Goal: Task Accomplishment & Management: Complete application form

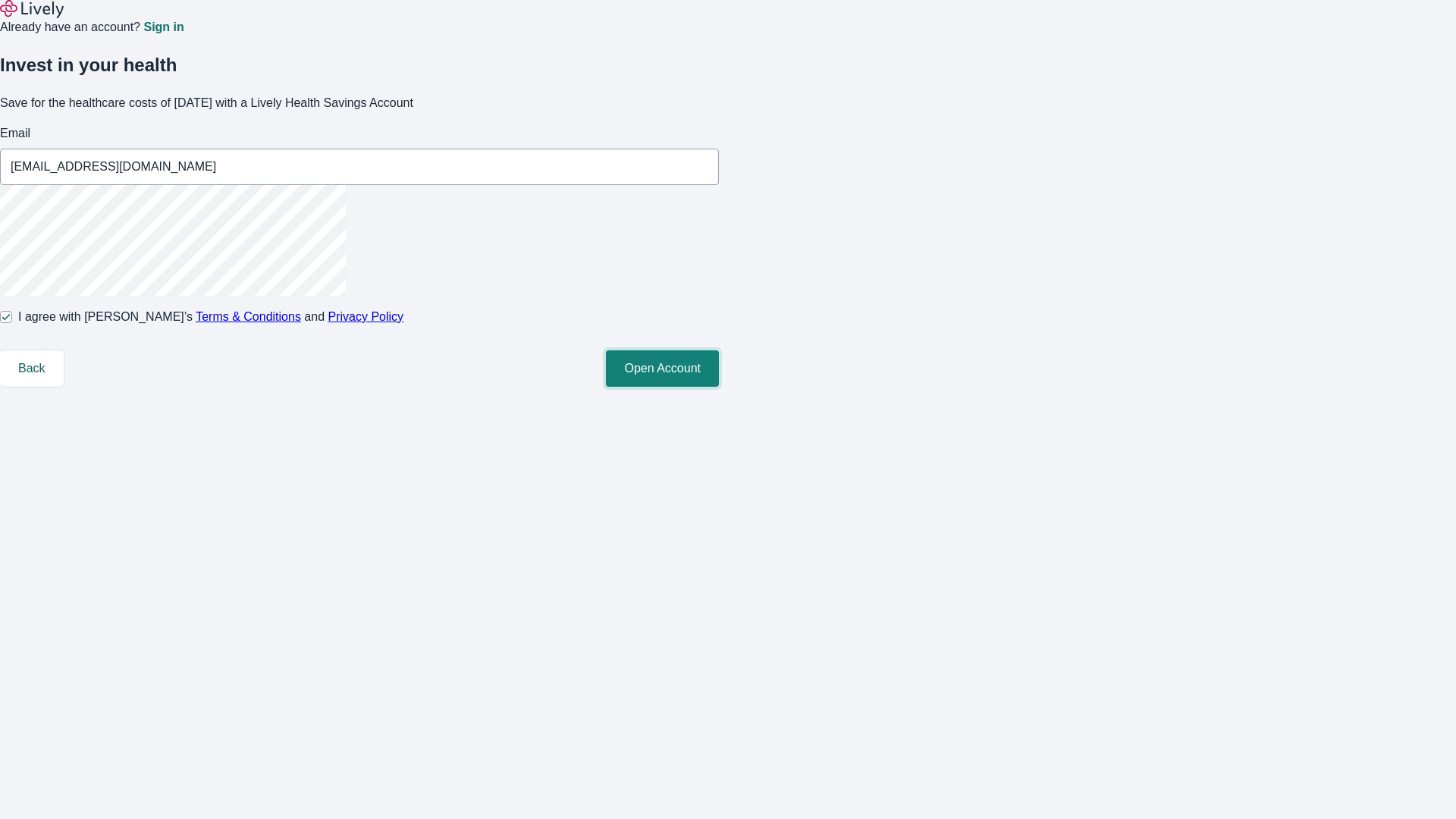
click at [719, 387] on button "Open Account" at bounding box center [662, 369] width 113 height 36
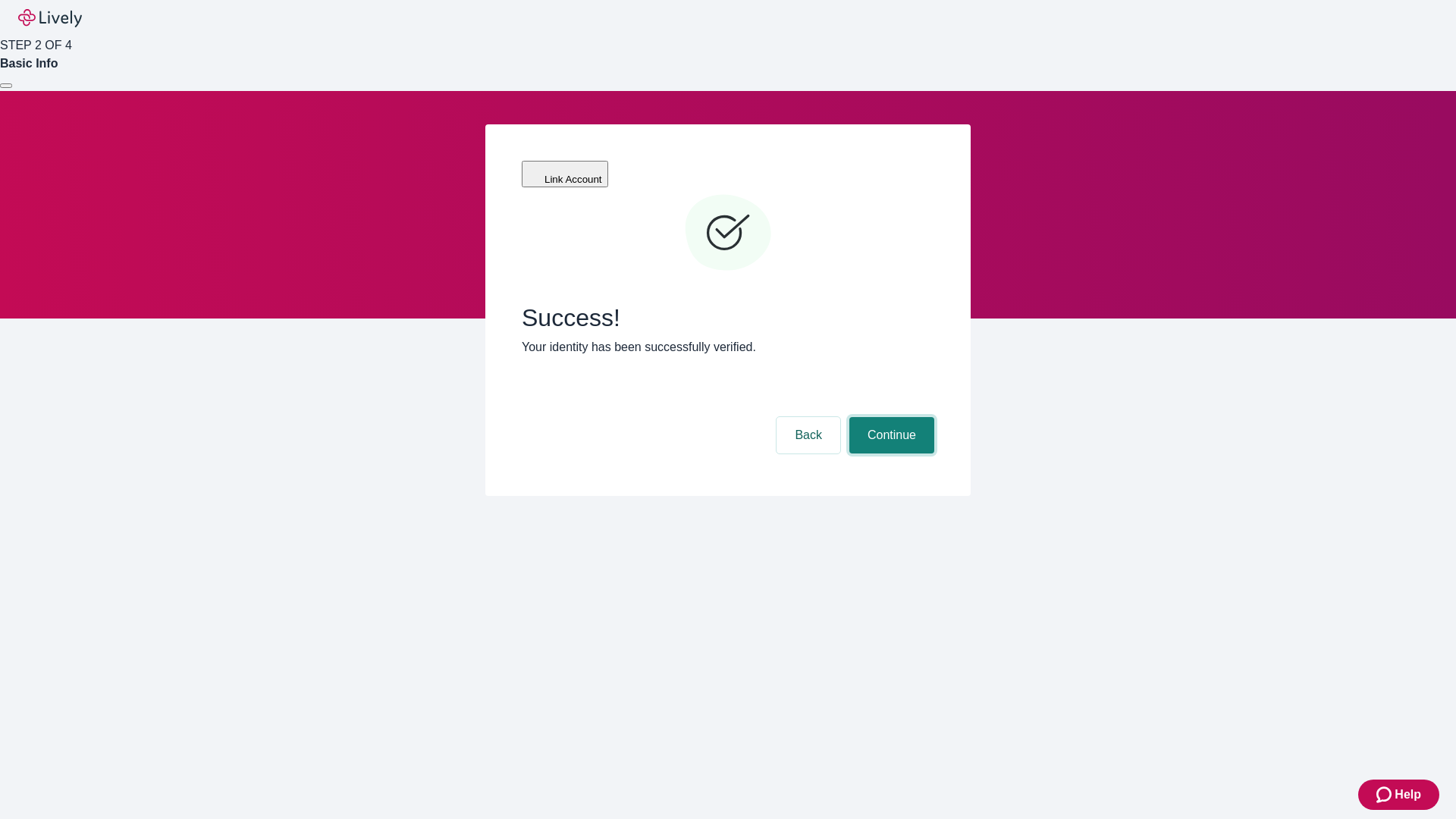
click at [889, 417] on button "Continue" at bounding box center [891, 435] width 85 height 36
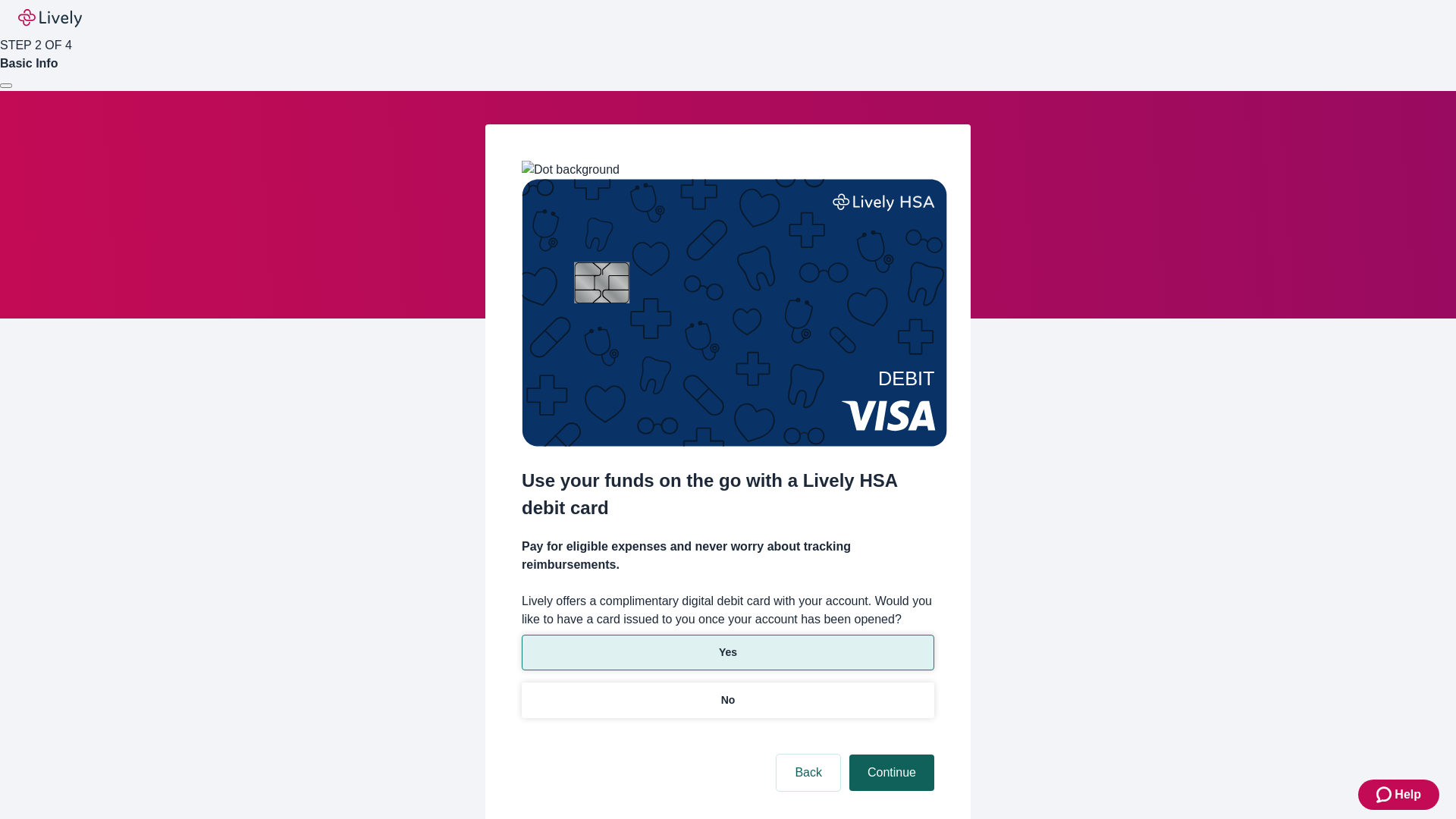
click at [728, 645] on p "Yes" at bounding box center [728, 653] width 18 height 16
click at [889, 754] on button "Continue" at bounding box center [891, 772] width 85 height 36
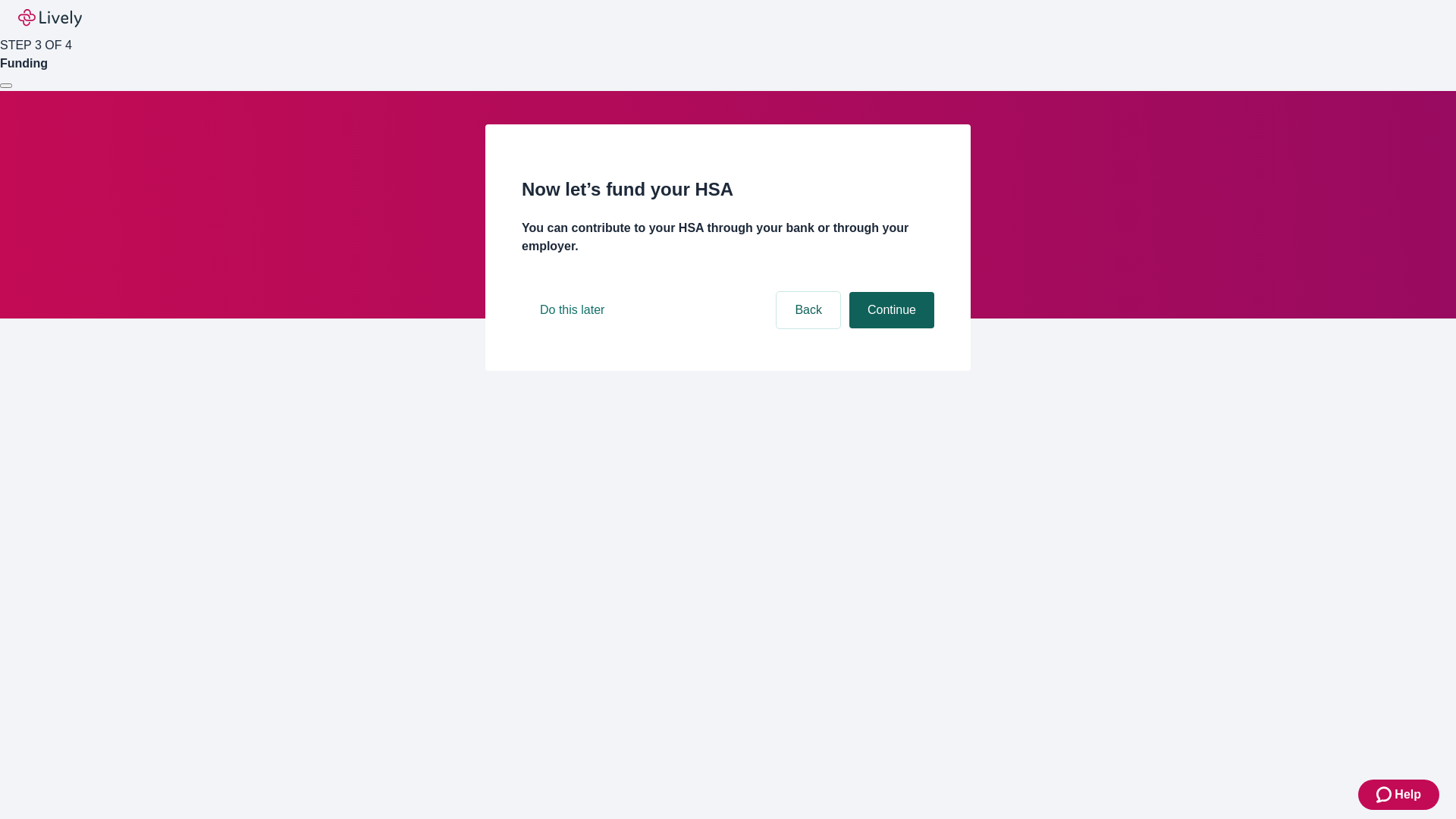
click at [889, 329] on button "Continue" at bounding box center [891, 310] width 85 height 36
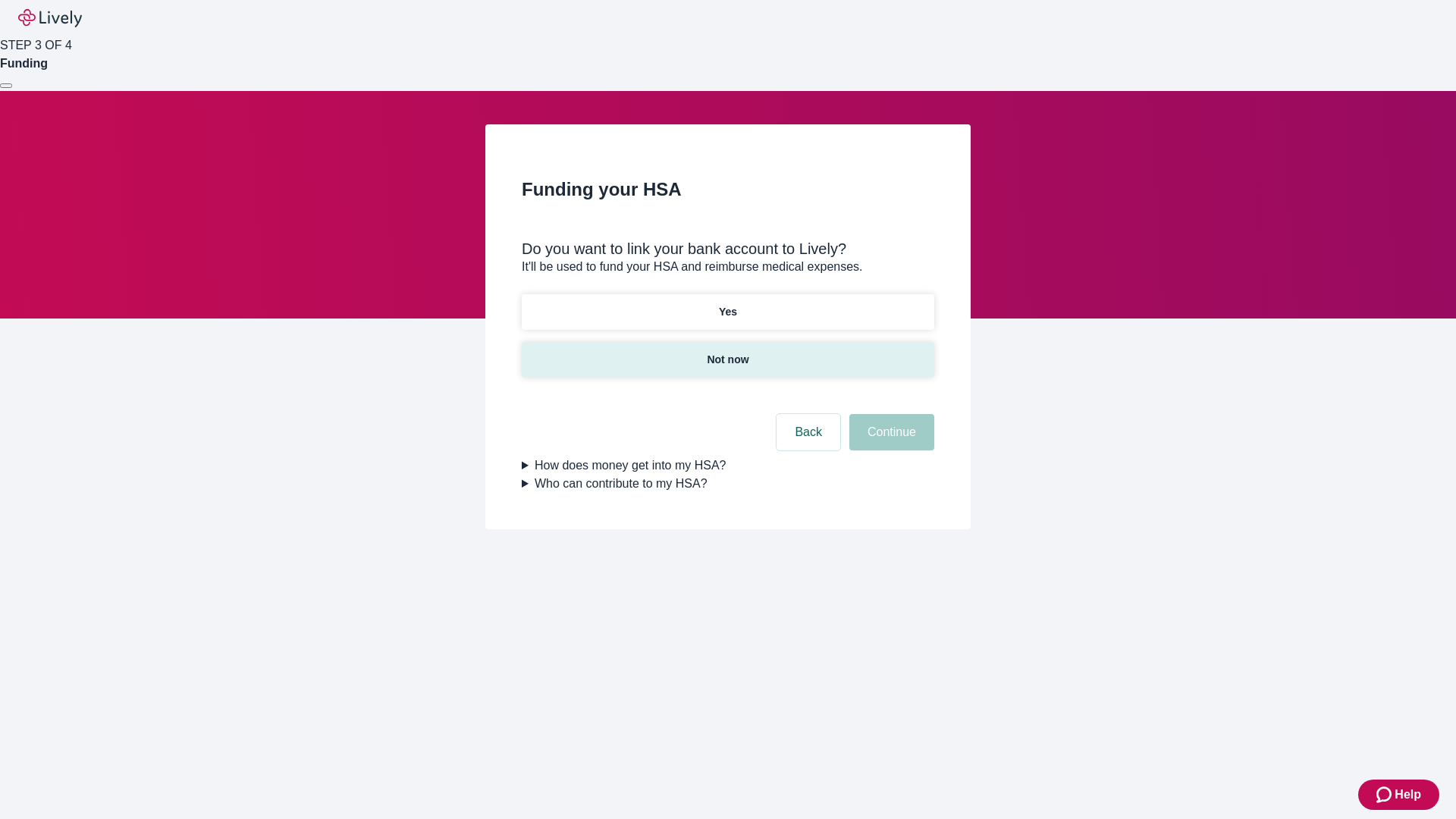
click at [728, 352] on p "Not now" at bounding box center [728, 359] width 42 height 16
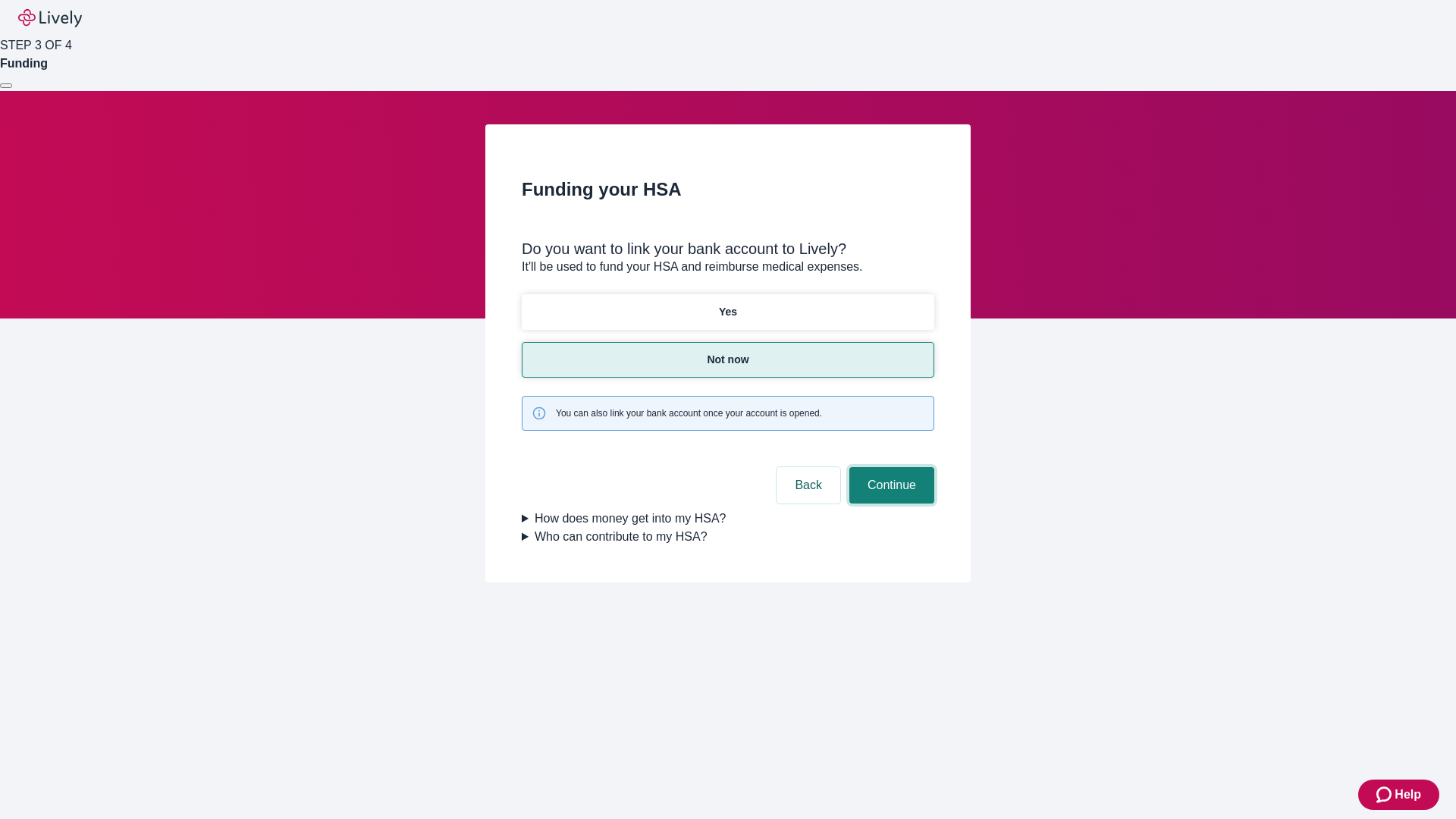
click at [889, 467] on button "Continue" at bounding box center [891, 486] width 85 height 36
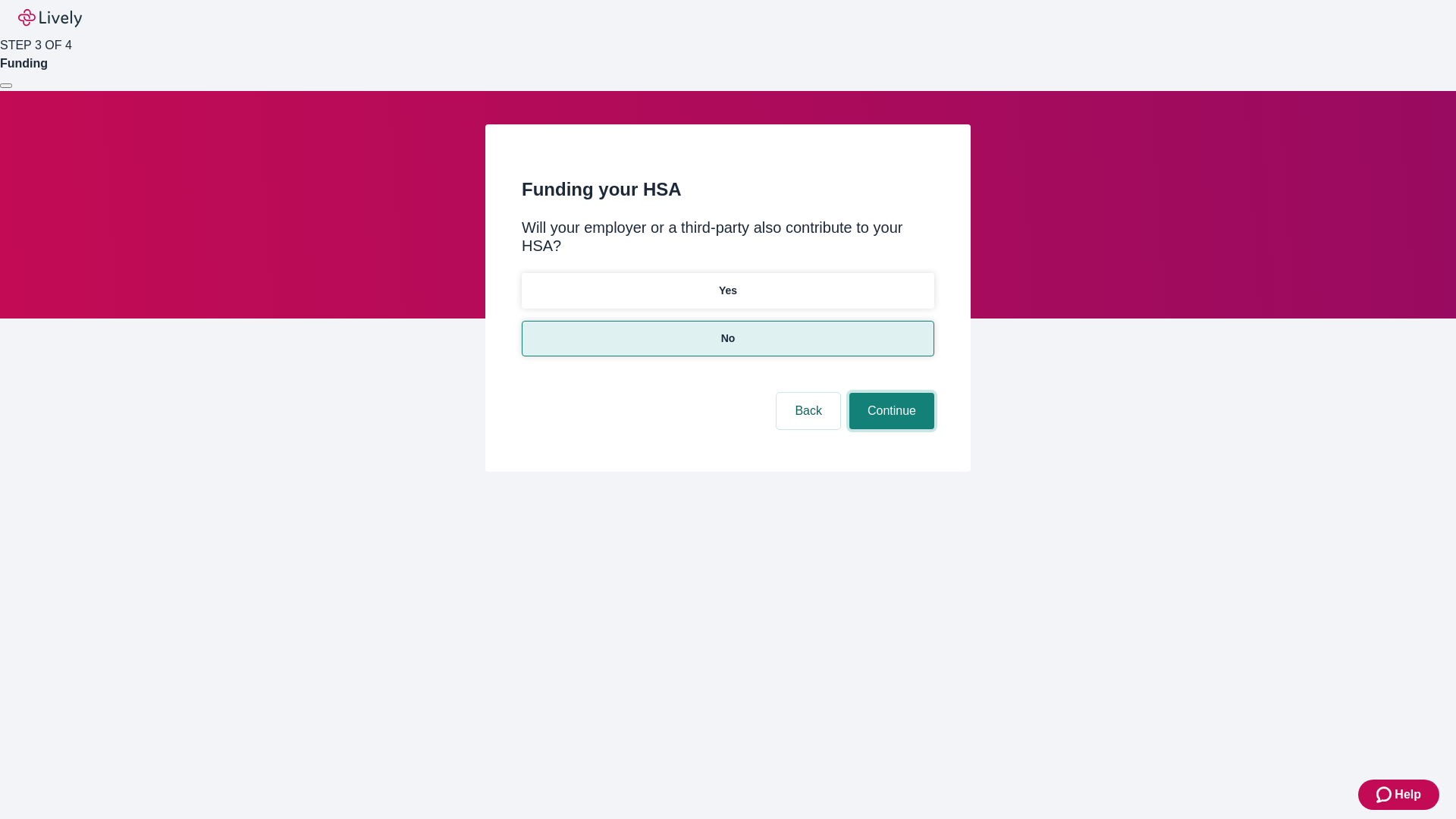
click at [889, 393] on button "Continue" at bounding box center [891, 411] width 85 height 36
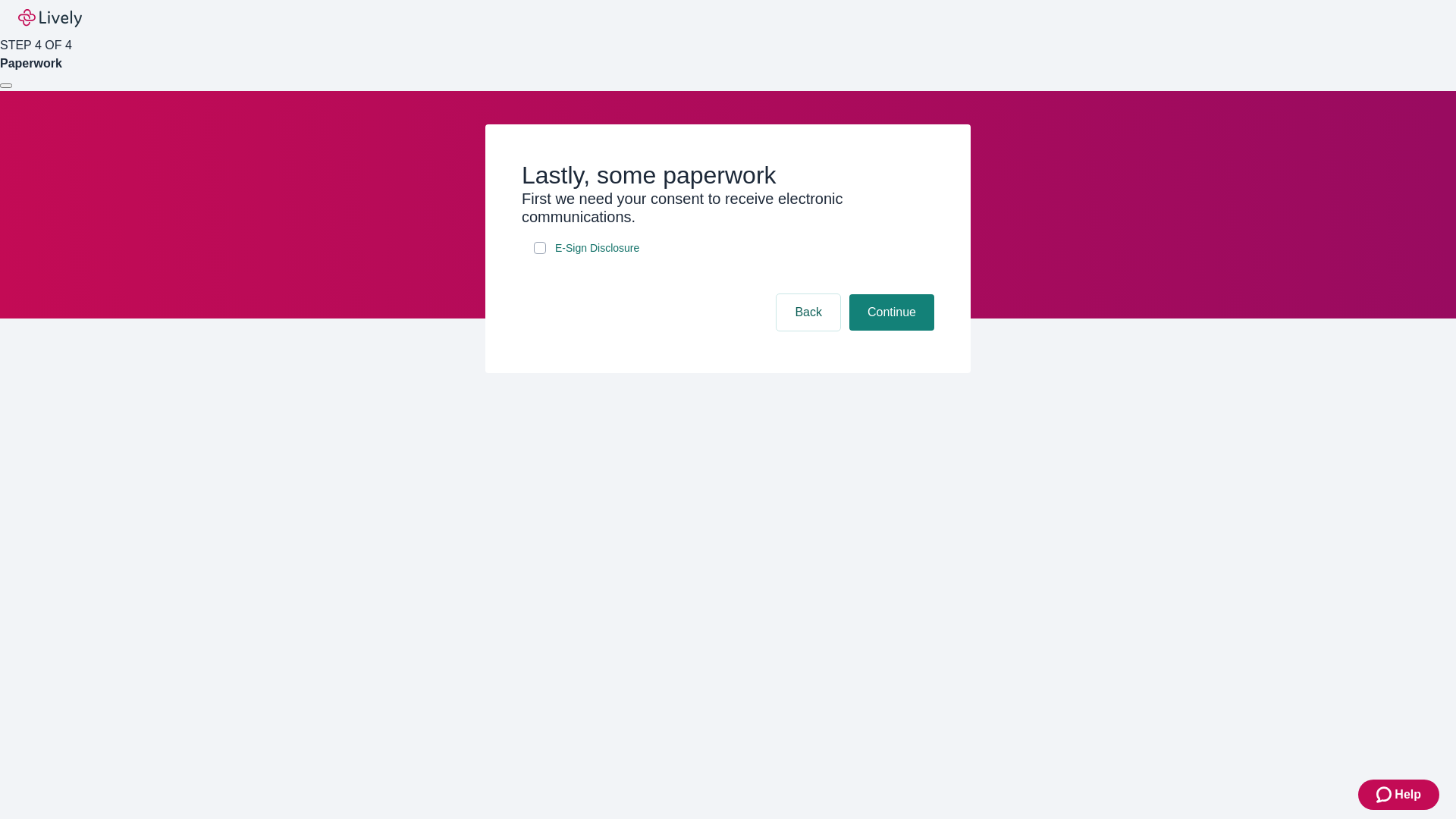
click at [539, 254] on input "E-Sign Disclosure" at bounding box center [539, 248] width 12 height 12
checkbox input "true"
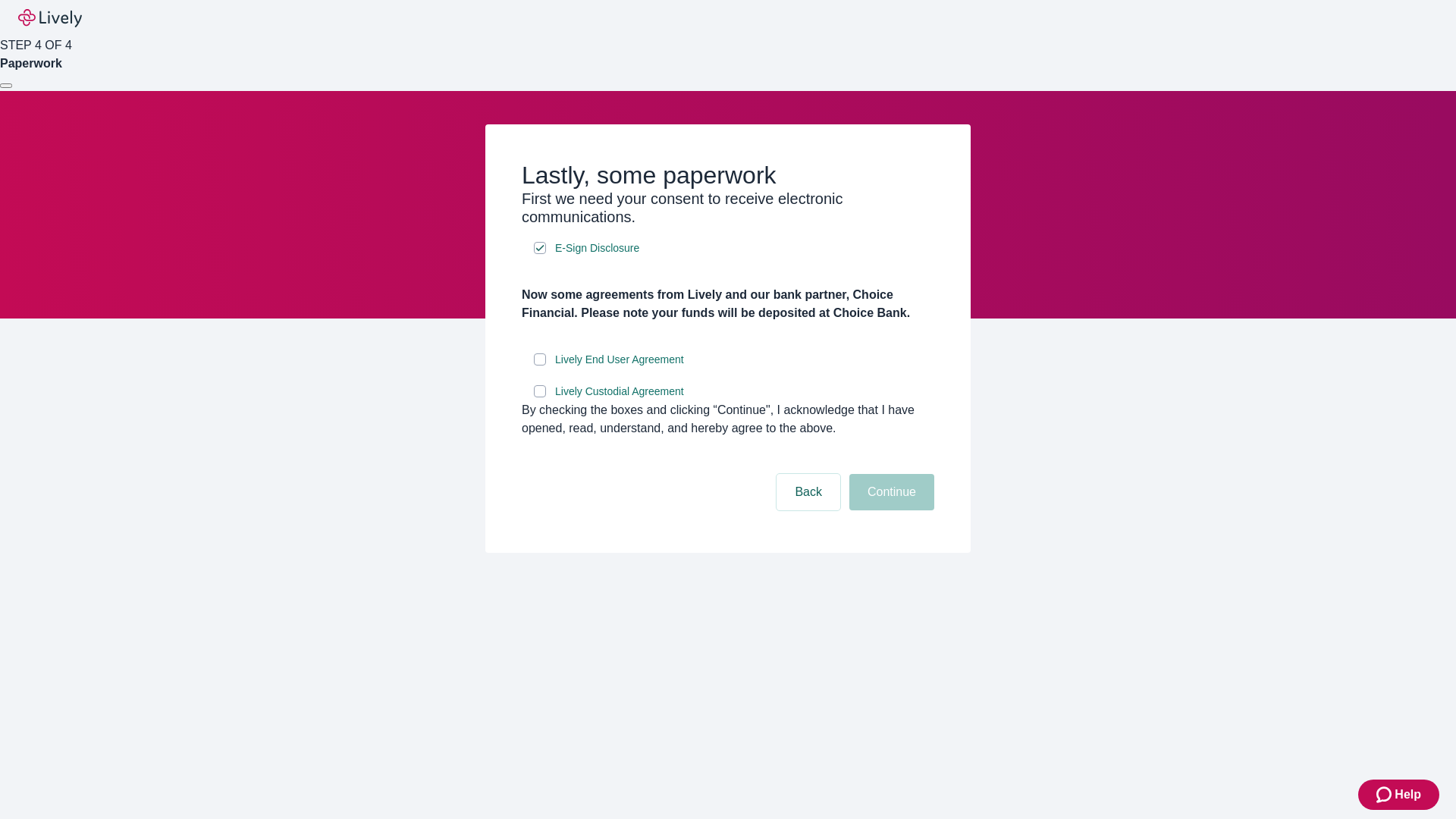
click at [539, 366] on input "Lively End User Agreement" at bounding box center [539, 359] width 12 height 12
checkbox input "true"
click at [539, 397] on input "Lively Custodial Agreement" at bounding box center [539, 391] width 12 height 12
checkbox input "true"
click at [889, 510] on button "Continue" at bounding box center [891, 492] width 85 height 36
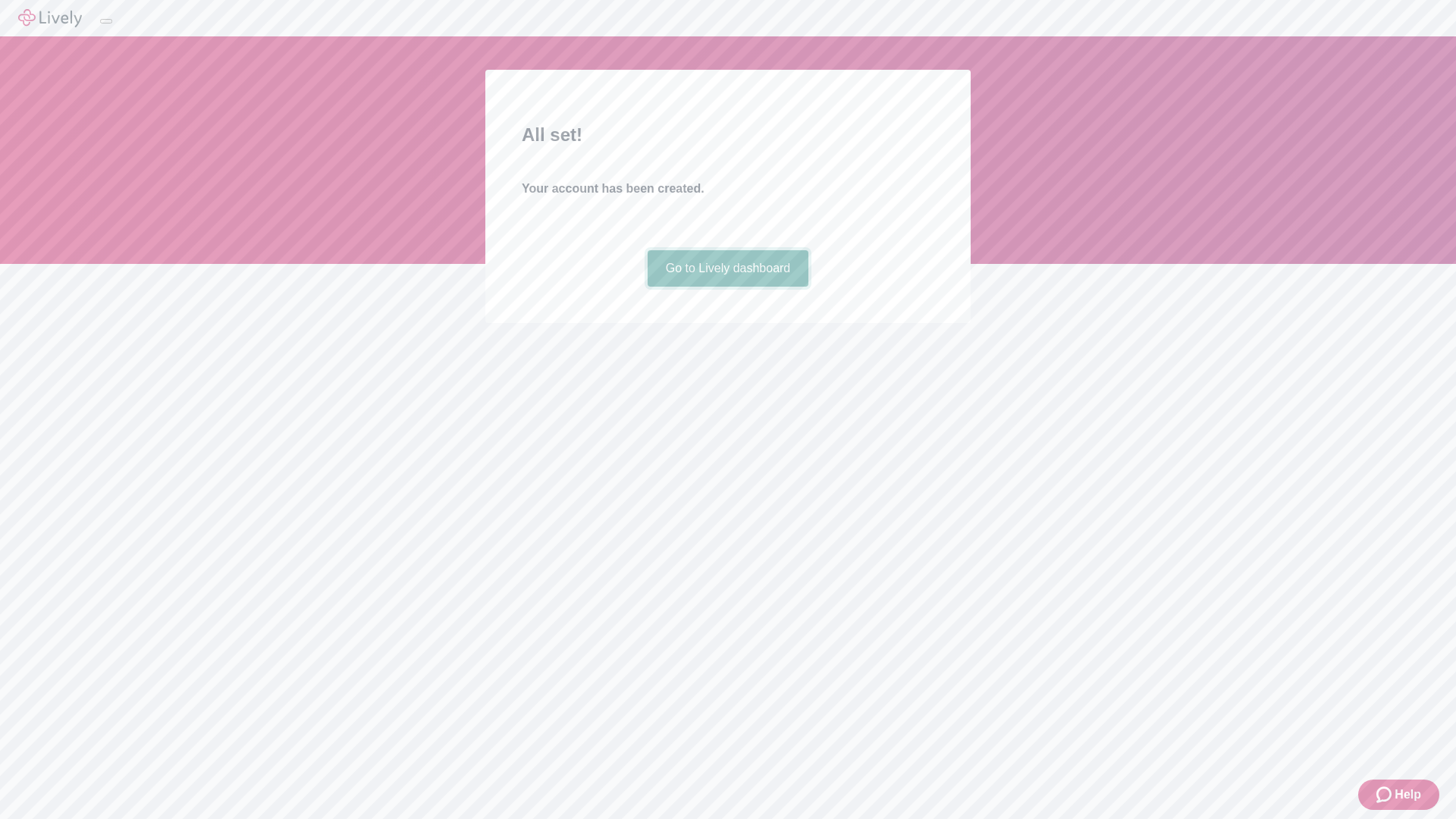
click at [728, 287] on link "Go to Lively dashboard" at bounding box center [728, 268] width 161 height 36
